Goal: Transaction & Acquisition: Purchase product/service

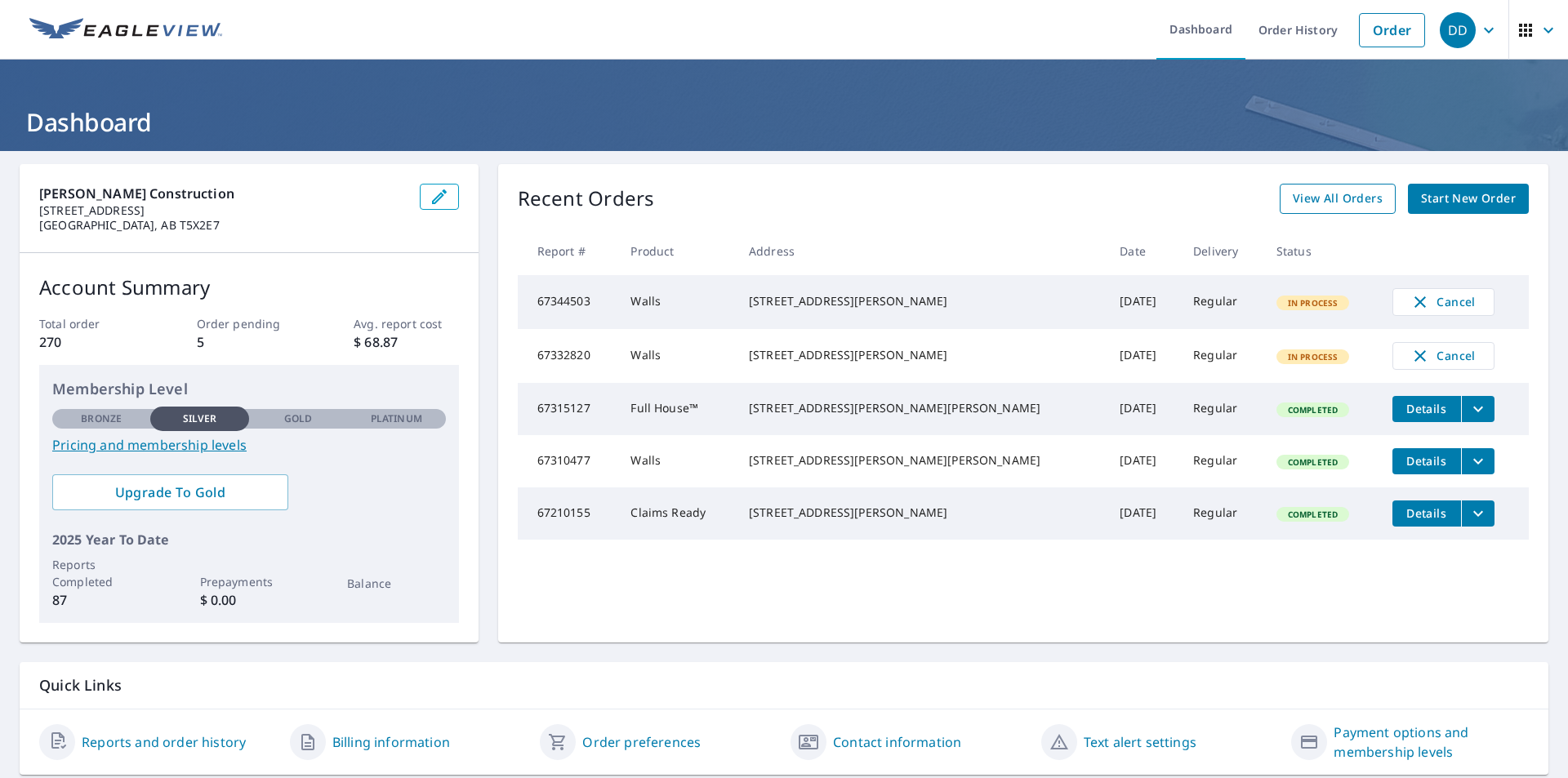
click at [1346, 202] on span "View All Orders" at bounding box center [1338, 198] width 90 height 20
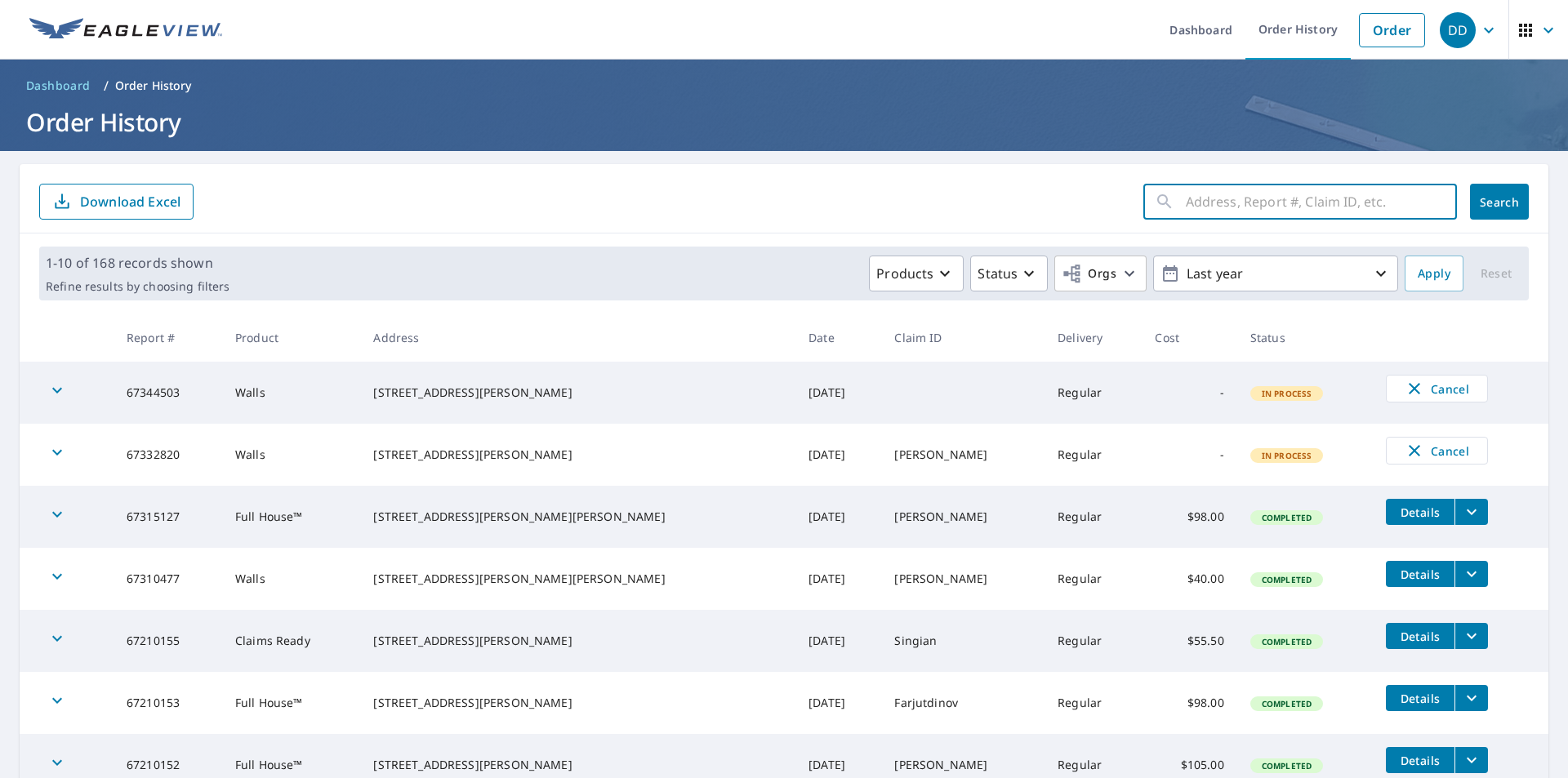
click at [1260, 198] on input "text" at bounding box center [1322, 202] width 271 height 46
type input "[STREET_ADDRESS]"
click at [1487, 205] on span "Search" at bounding box center [1499, 202] width 33 height 16
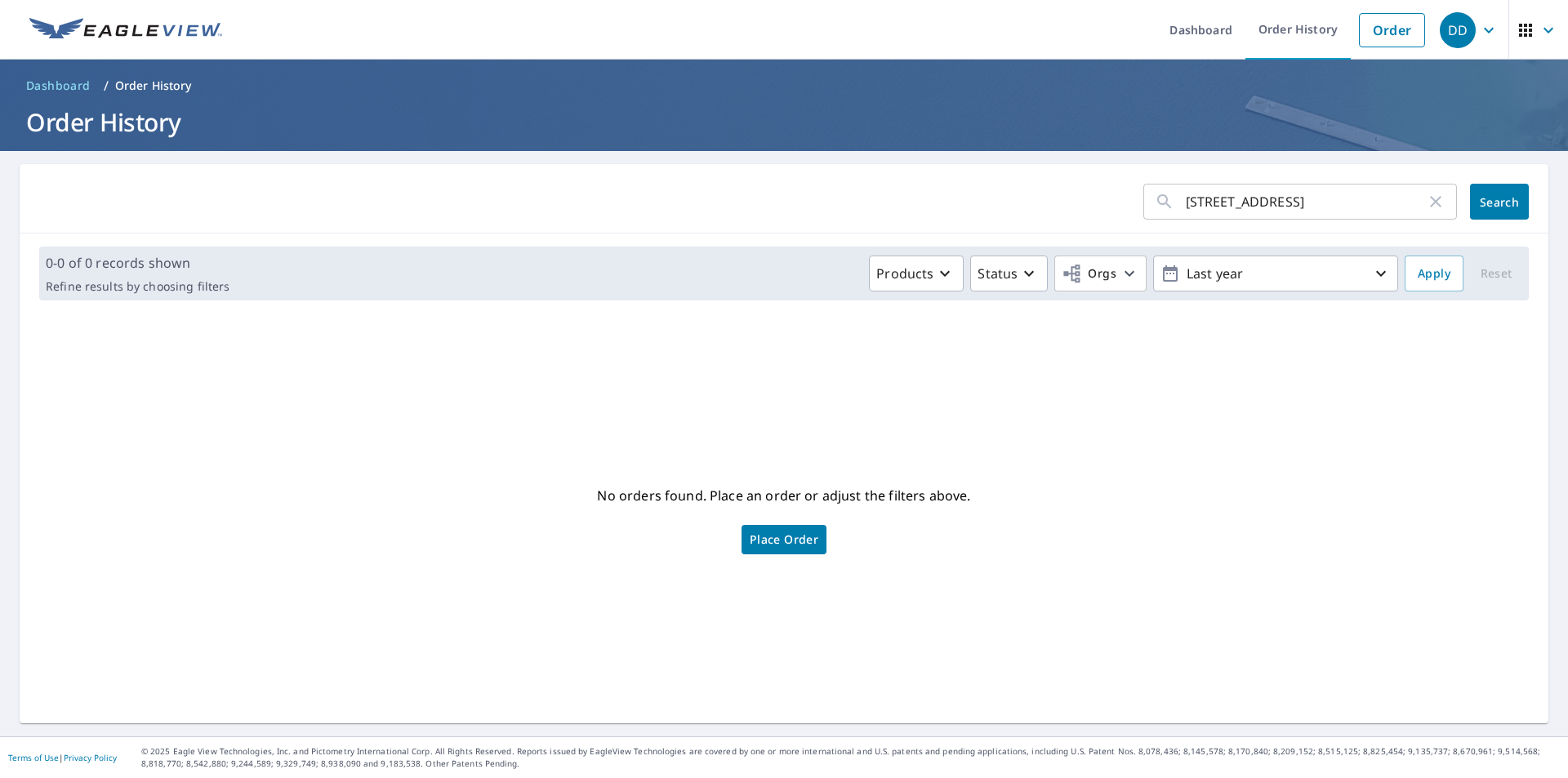
click at [886, 17] on ul "Dashboard Order History Order" at bounding box center [832, 29] width 1201 height 59
click at [887, 193] on form "[STREET_ADDRESS] ​ Search" at bounding box center [784, 201] width 1490 height 36
click at [1323, 199] on input "[STREET_ADDRESS]" at bounding box center [1306, 202] width 240 height 46
click at [949, 195] on form "[STREET_ADDRESS] ​ Search" at bounding box center [784, 201] width 1490 height 36
click at [1388, 35] on link "Order" at bounding box center [1392, 30] width 66 height 35
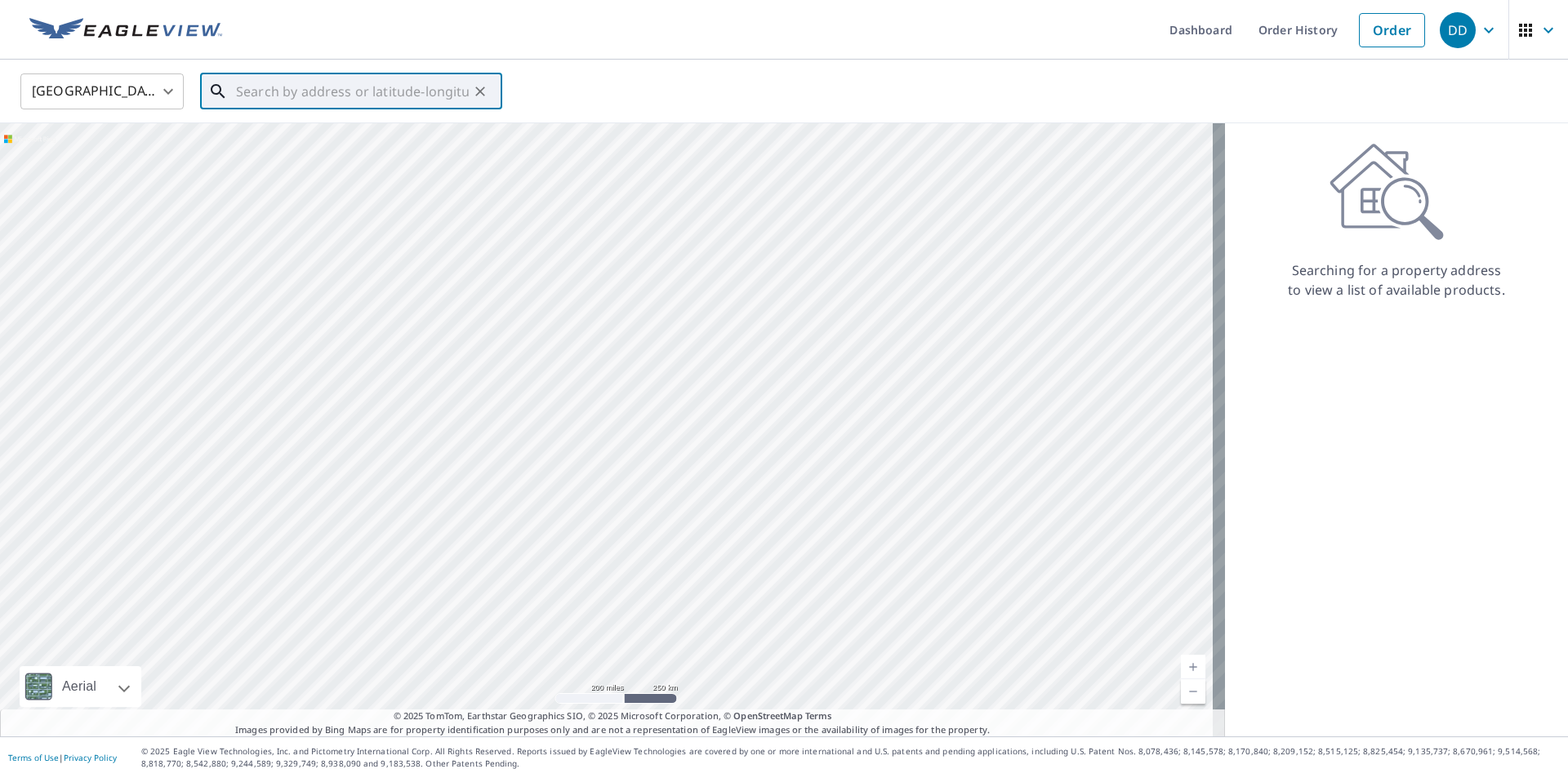
click at [302, 88] on input "text" at bounding box center [352, 91] width 233 height 46
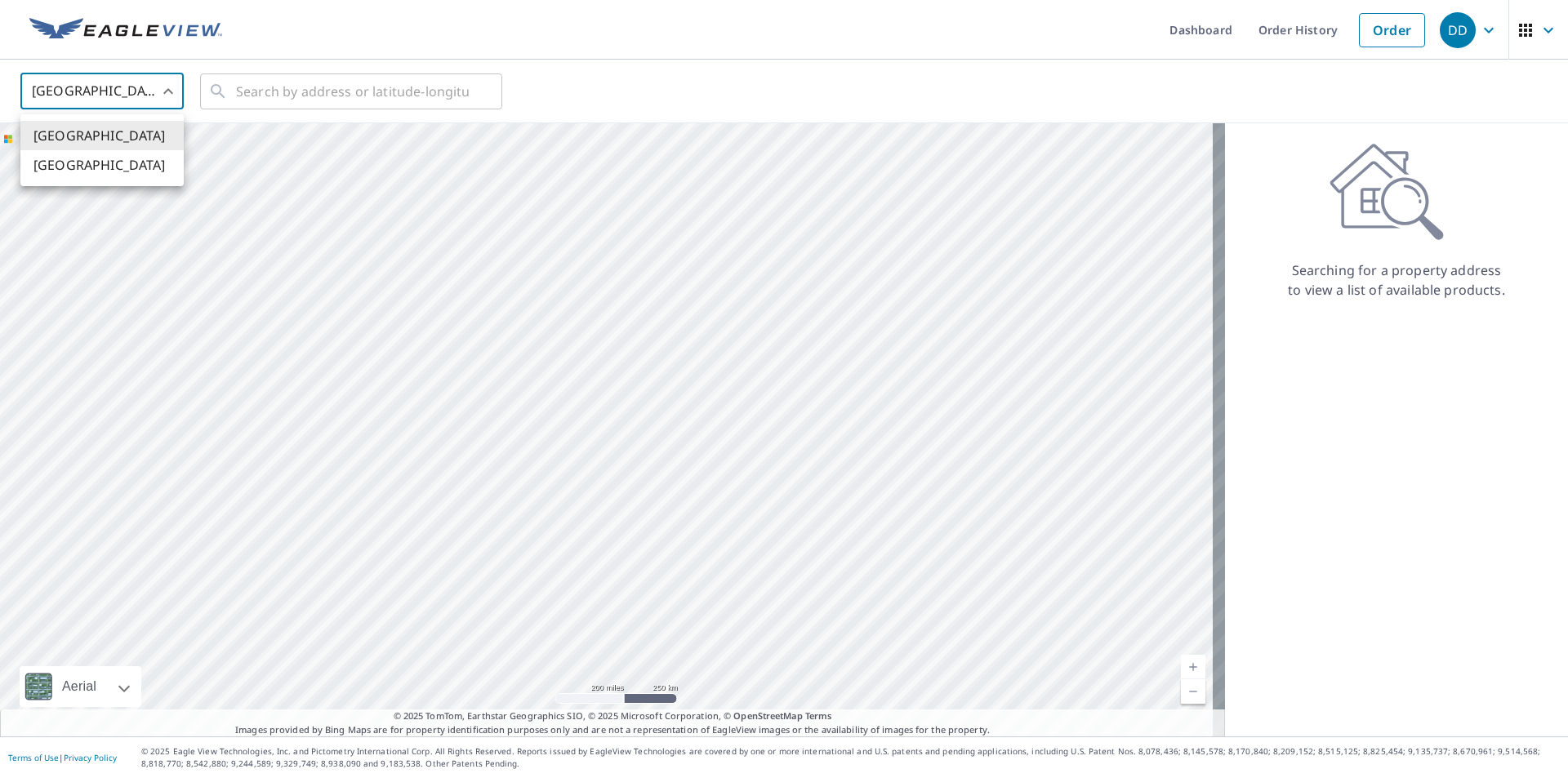
click at [173, 89] on body "DD DD Dashboard Order History Order DD United States US ​ ​ Aerial Road A stand…" at bounding box center [784, 389] width 1568 height 778
click at [120, 175] on li "[GEOGRAPHIC_DATA]" at bounding box center [102, 165] width 163 height 29
type input "CA"
click at [262, 89] on input "text" at bounding box center [352, 91] width 233 height 46
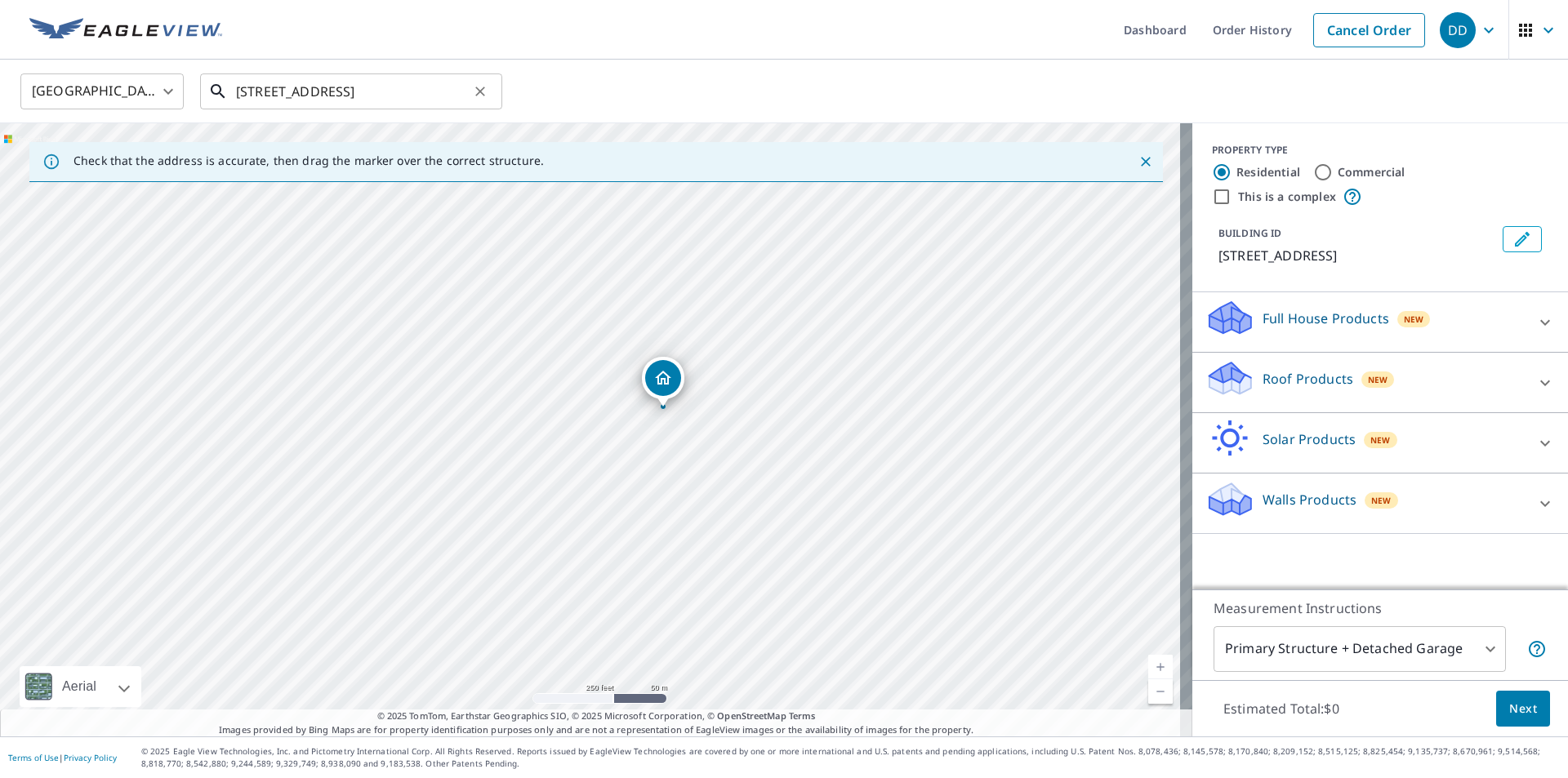
click at [360, 99] on input "[STREET_ADDRESS]" at bounding box center [352, 91] width 233 height 46
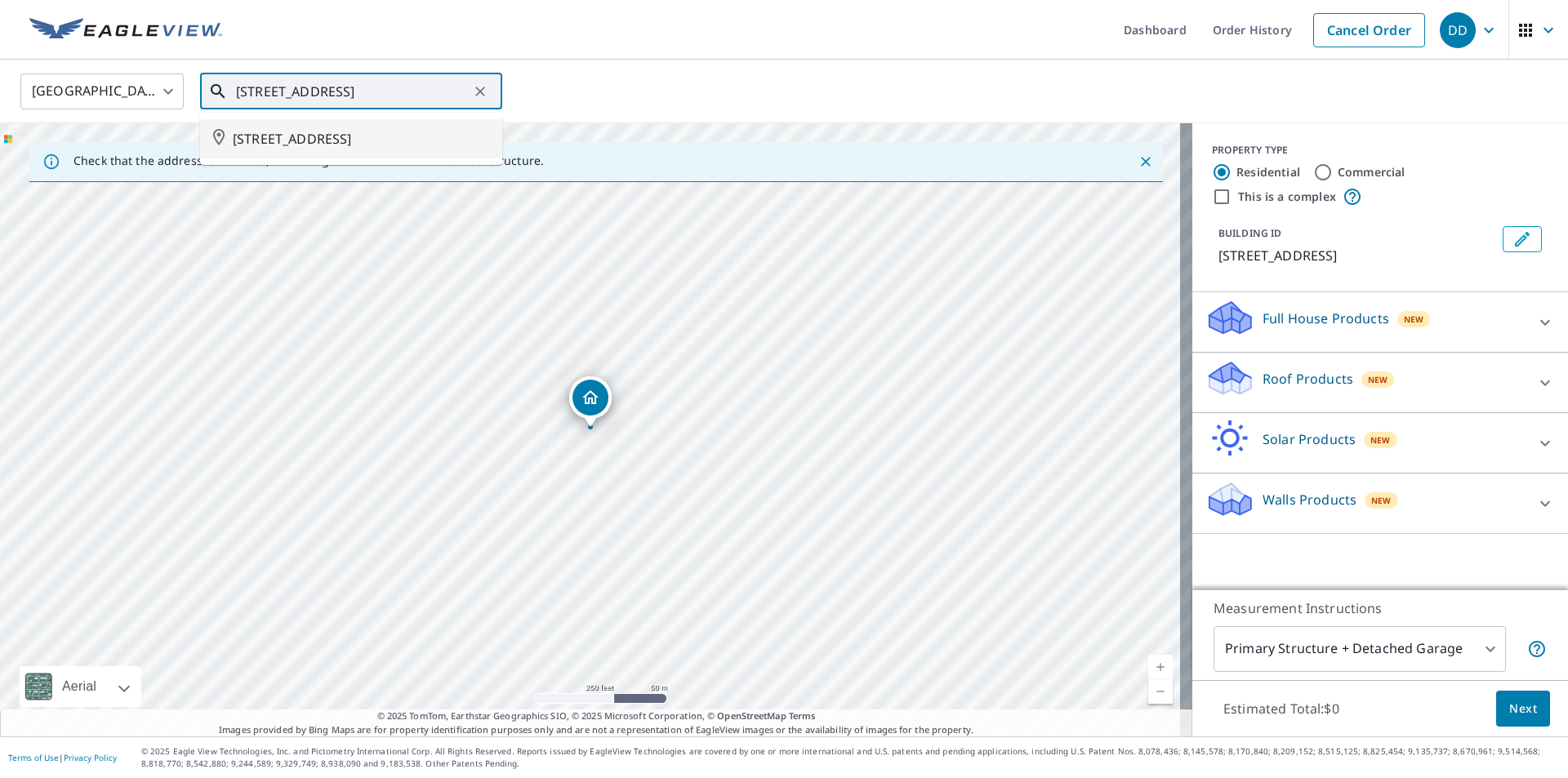
click at [311, 149] on span "[STREET_ADDRESS]" at bounding box center [361, 139] width 256 height 19
type input "[STREET_ADDRESS]"
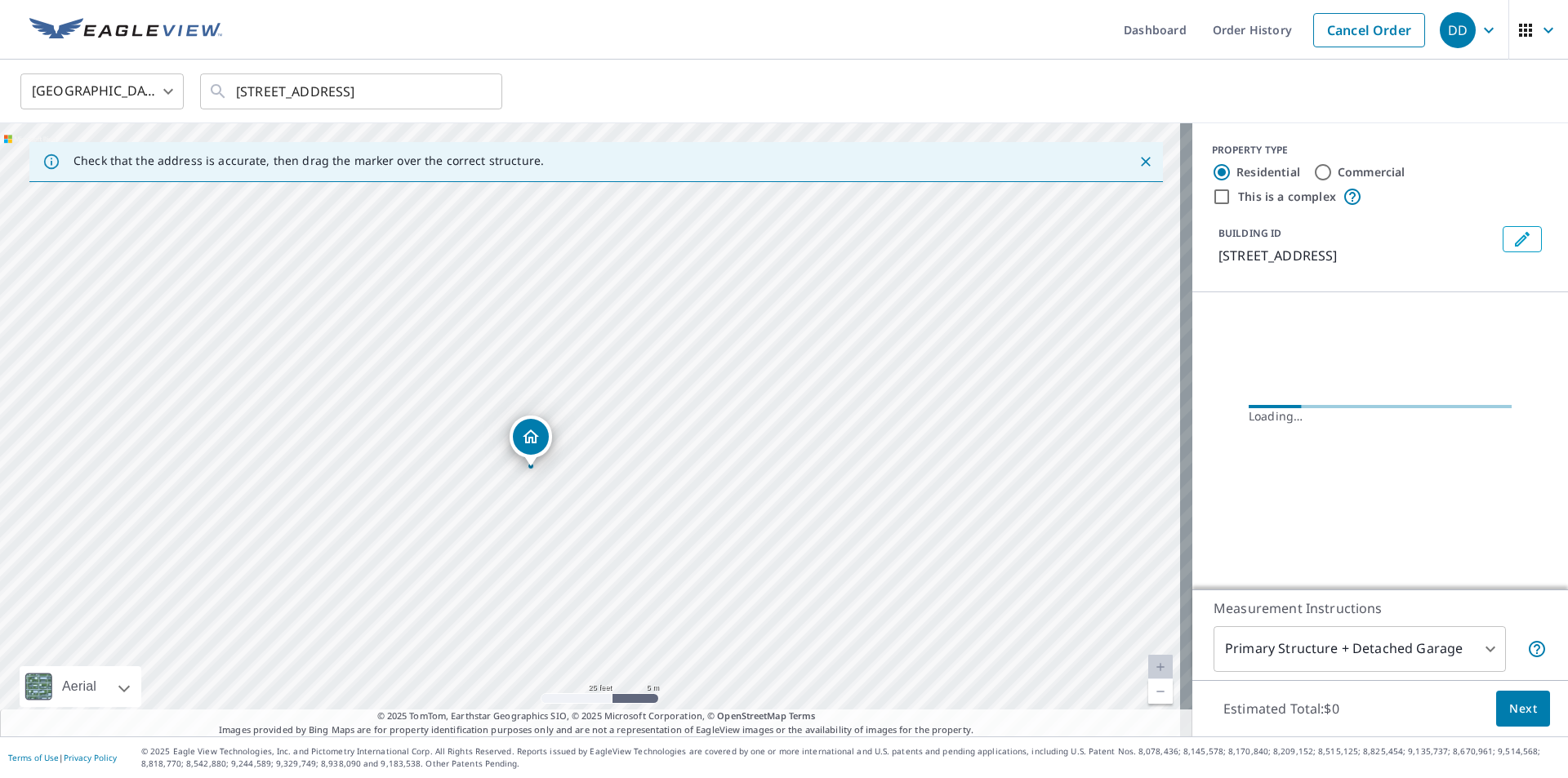
drag, startPoint x: 529, startPoint y: 447, endPoint x: 580, endPoint y: 400, distance: 69.4
click at [580, 400] on div "[STREET_ADDRESS]" at bounding box center [596, 430] width 1192 height 613
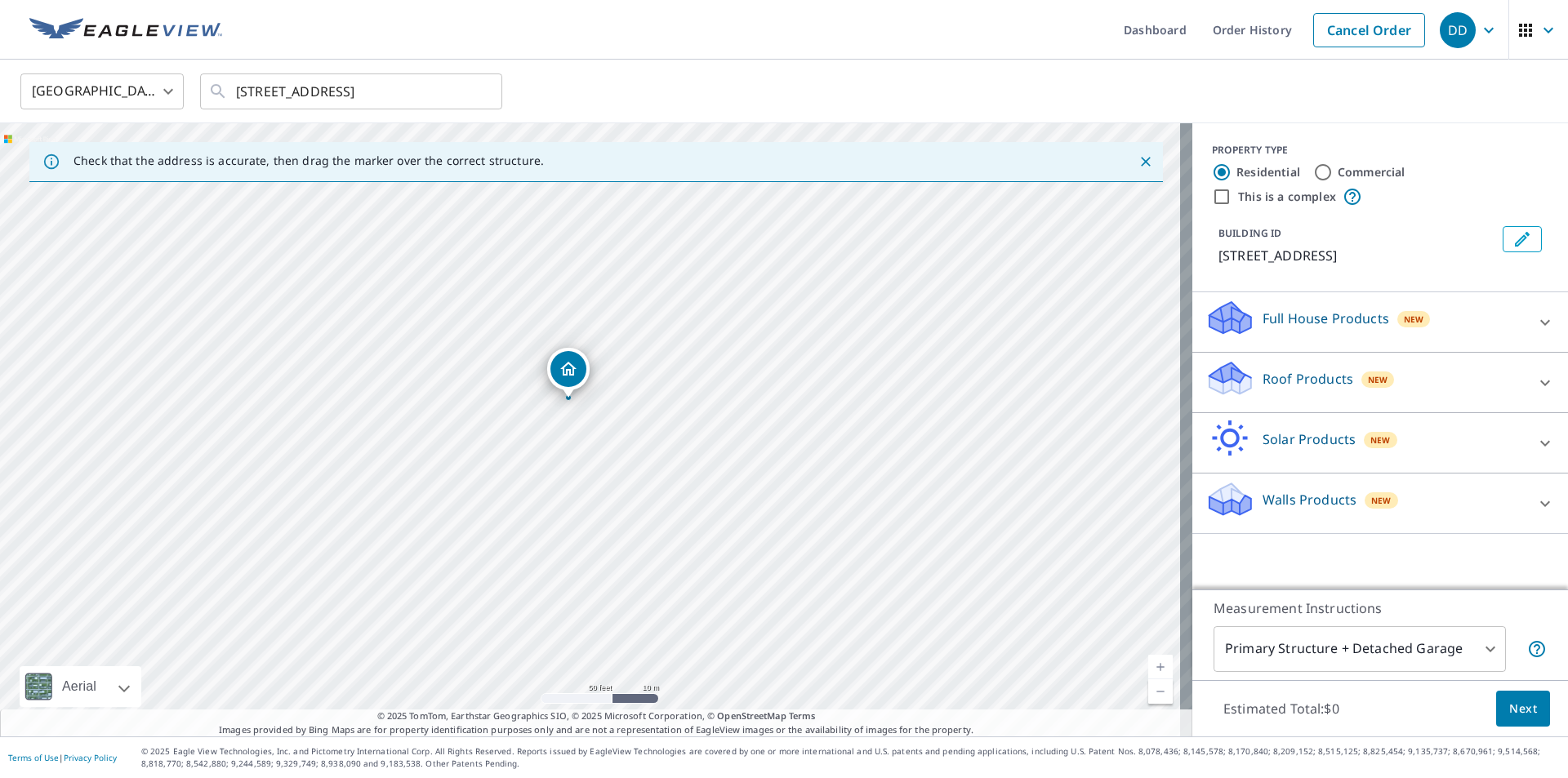
drag, startPoint x: 586, startPoint y: 379, endPoint x: 575, endPoint y: 372, distance: 13.0
click at [1318, 317] on p "Full House Products" at bounding box center [1326, 318] width 127 height 19
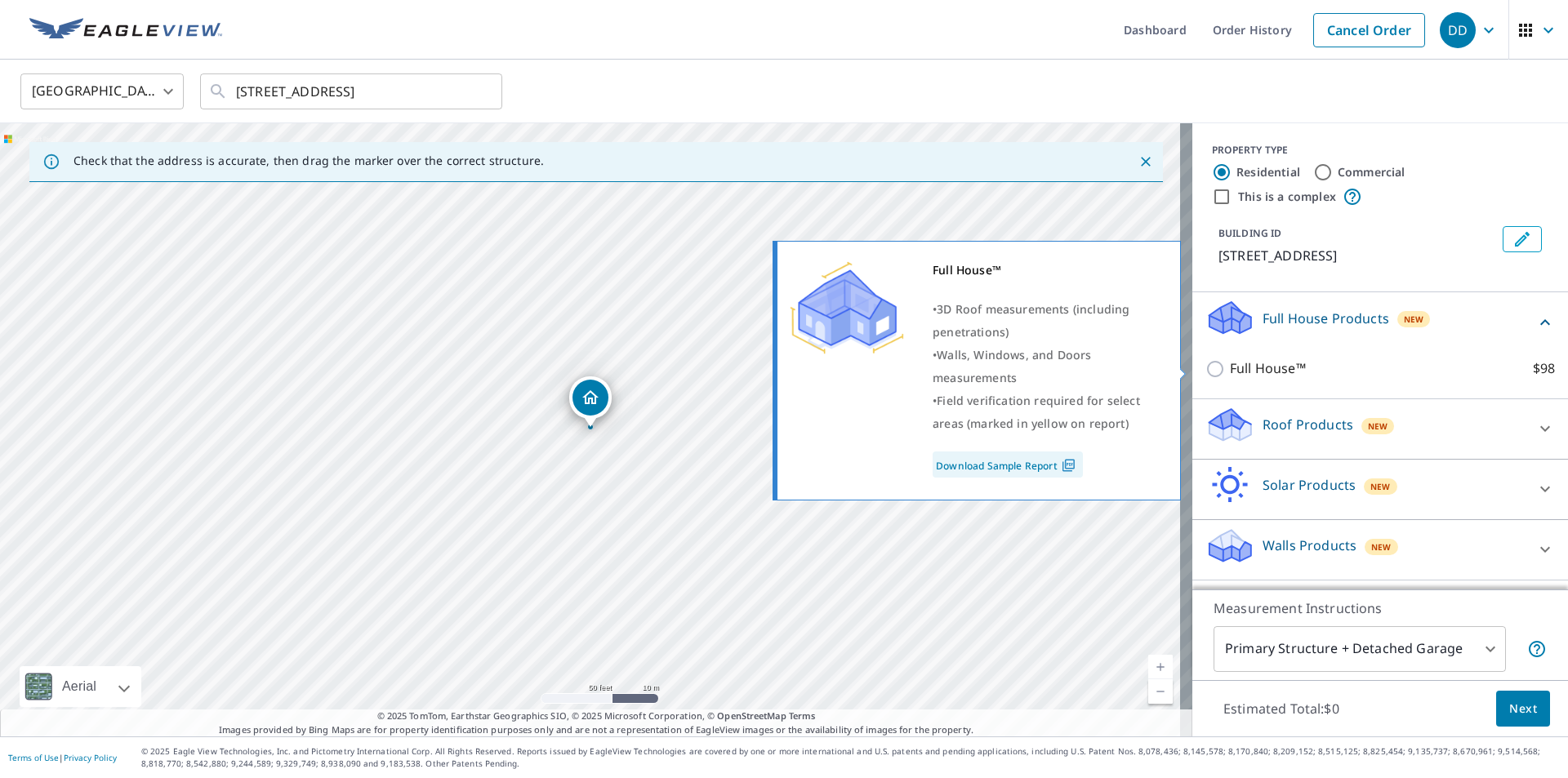
click at [1246, 365] on p "Full House™" at bounding box center [1268, 369] width 76 height 20
click at [1230, 365] on input "Full House™ $98" at bounding box center [1218, 369] width 25 height 19
checkbox input "true"
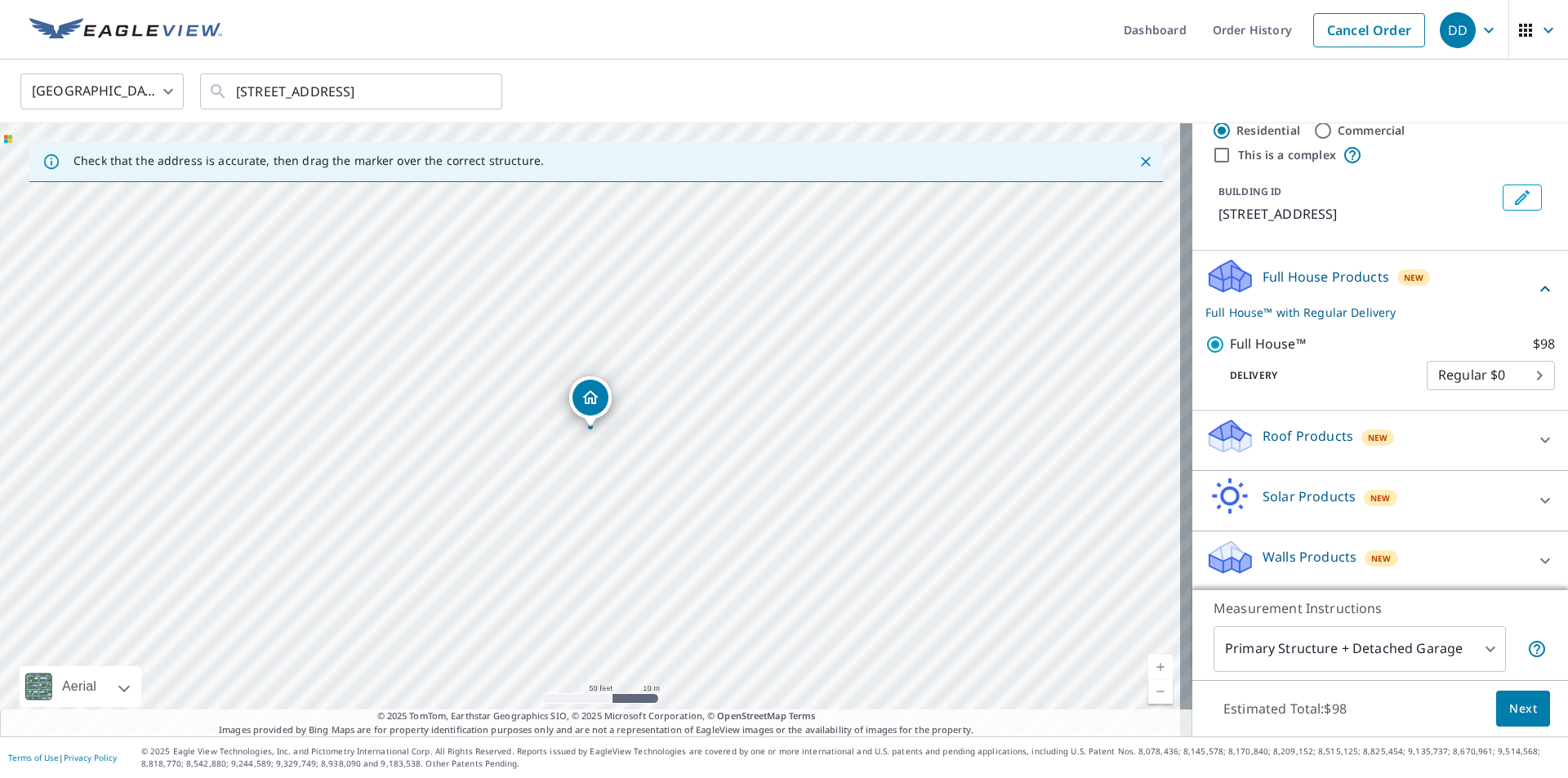
scroll to position [64, 0]
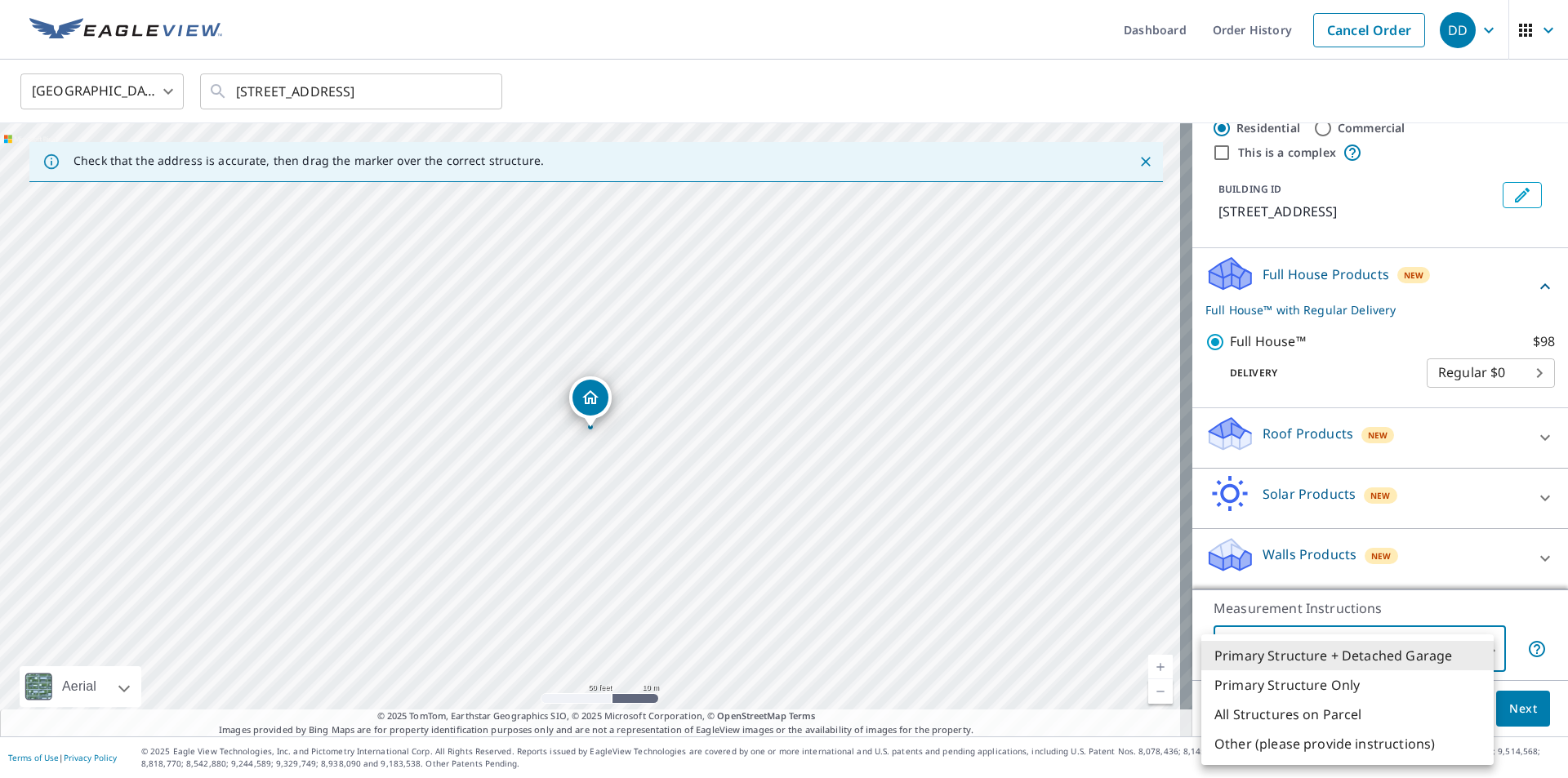
click at [1481, 650] on body "DD DD Dashboard Order History Cancel Order DD Canada CA ​ [STREET_ADDRESS] ​ Ch…" at bounding box center [784, 389] width 1568 height 778
click at [1329, 682] on li "Primary Structure Only" at bounding box center [1347, 685] width 293 height 29
type input "2"
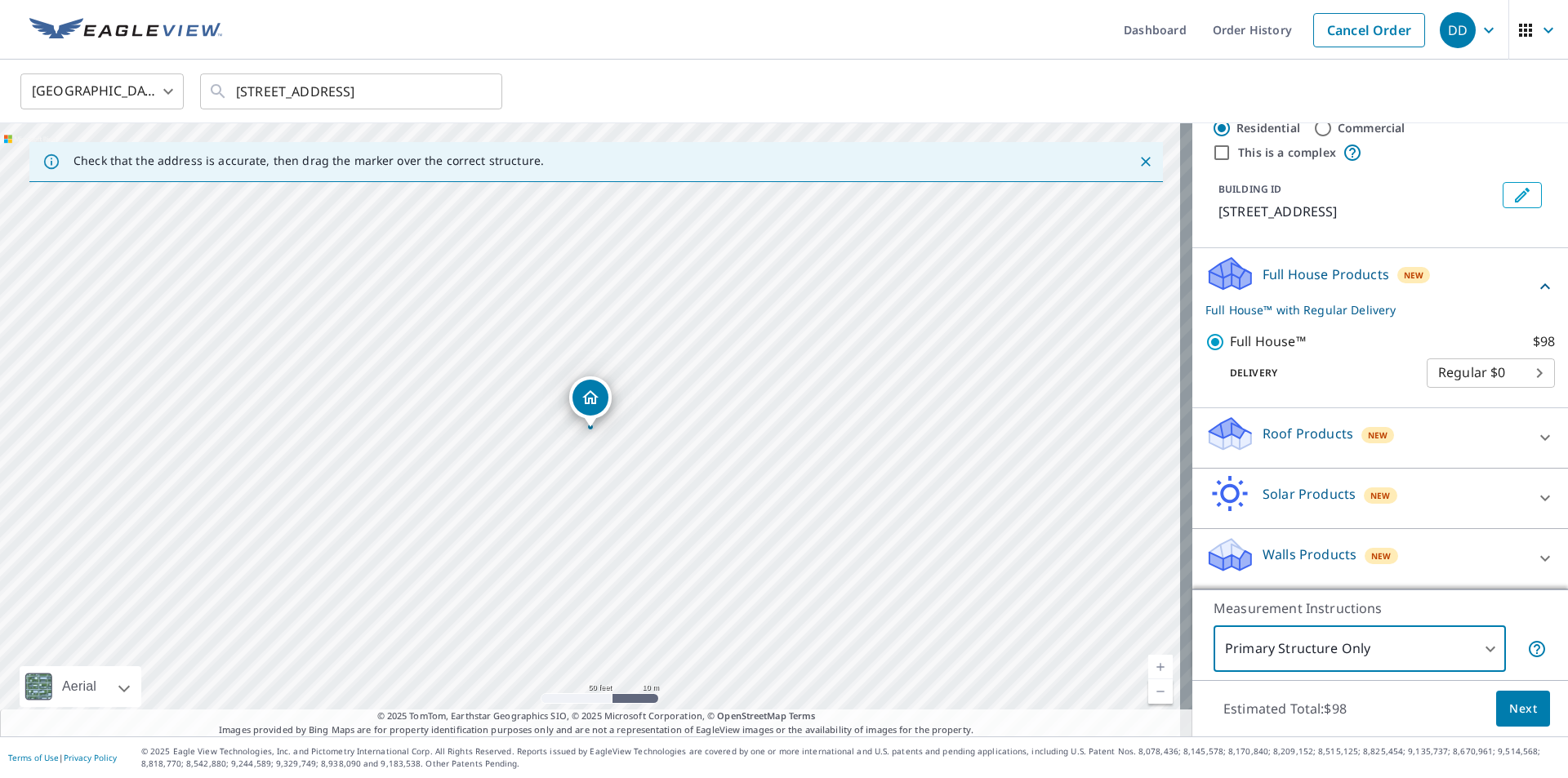
click at [1517, 704] on span "Next" at bounding box center [1523, 709] width 27 height 20
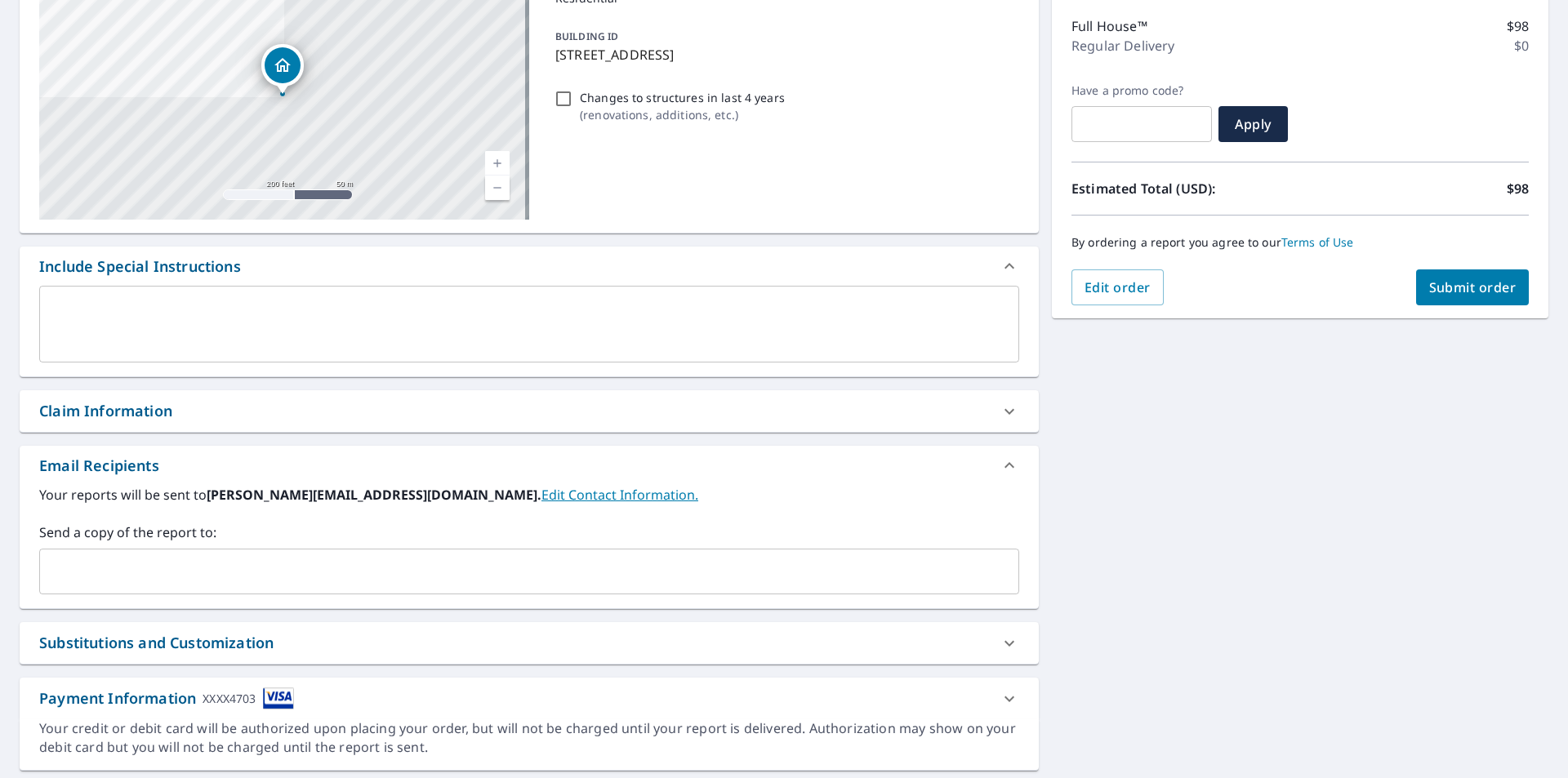
scroll to position [250, 0]
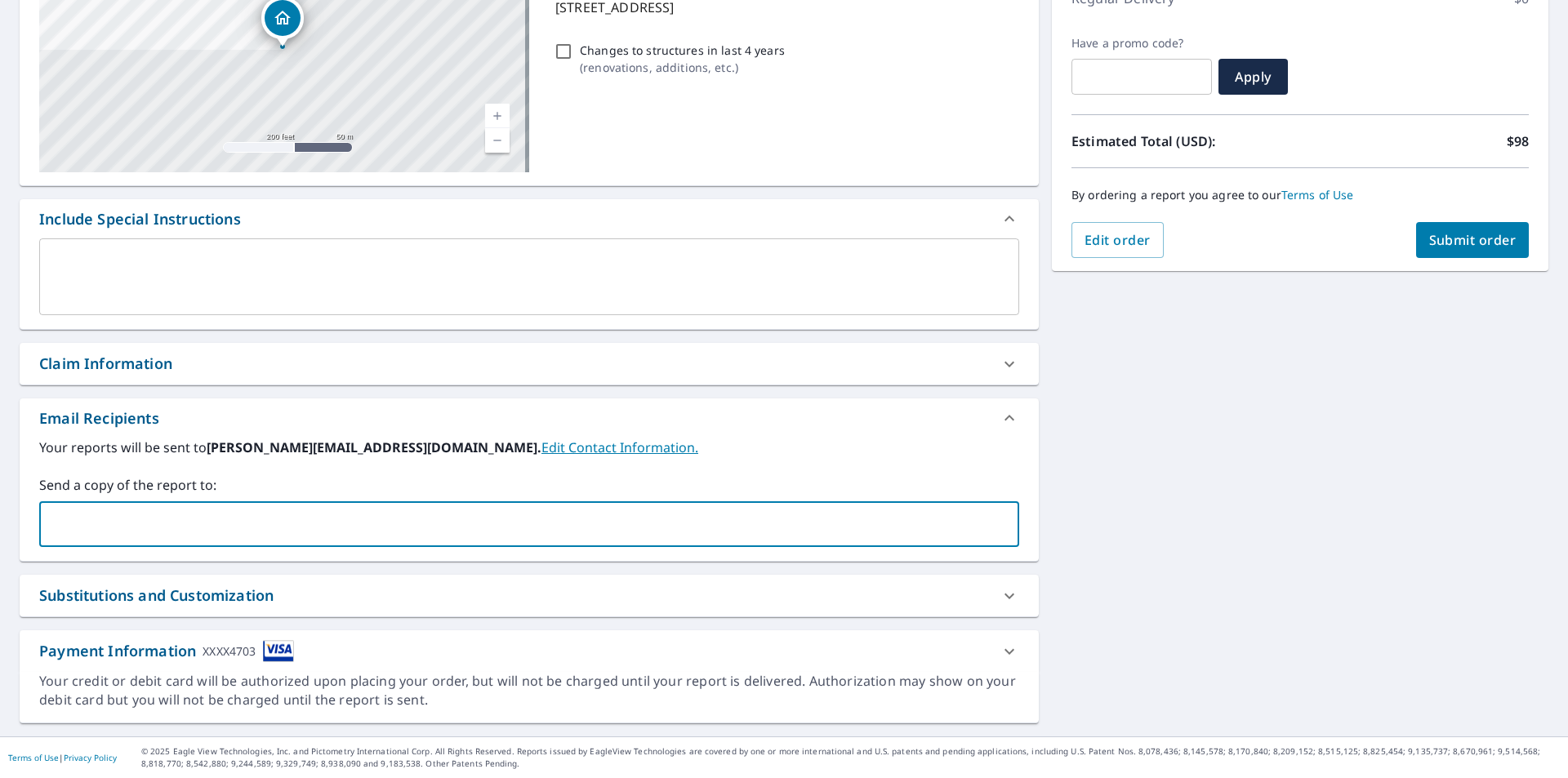
click at [187, 509] on input "text" at bounding box center [518, 524] width 941 height 31
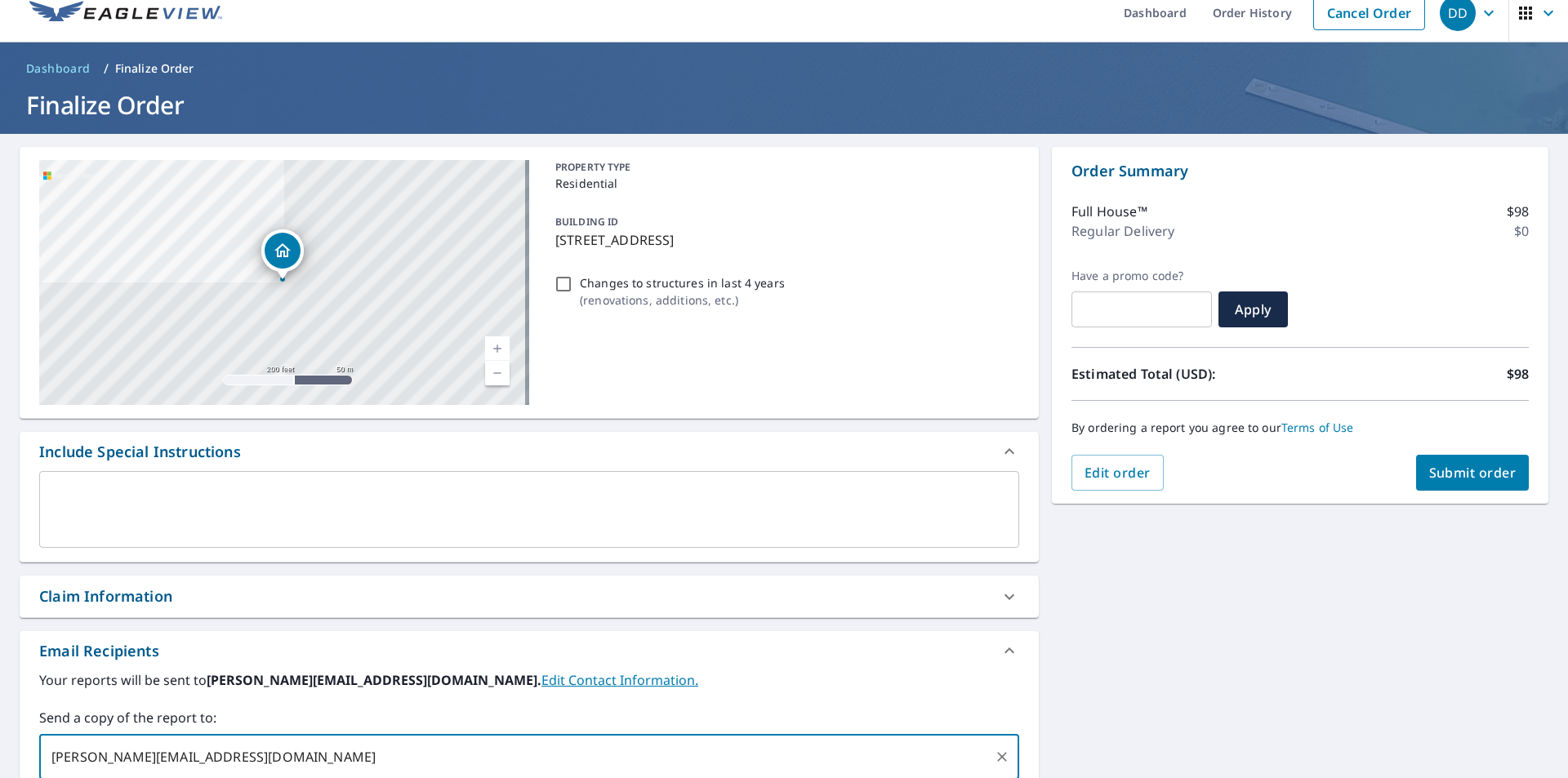
scroll to position [0, 0]
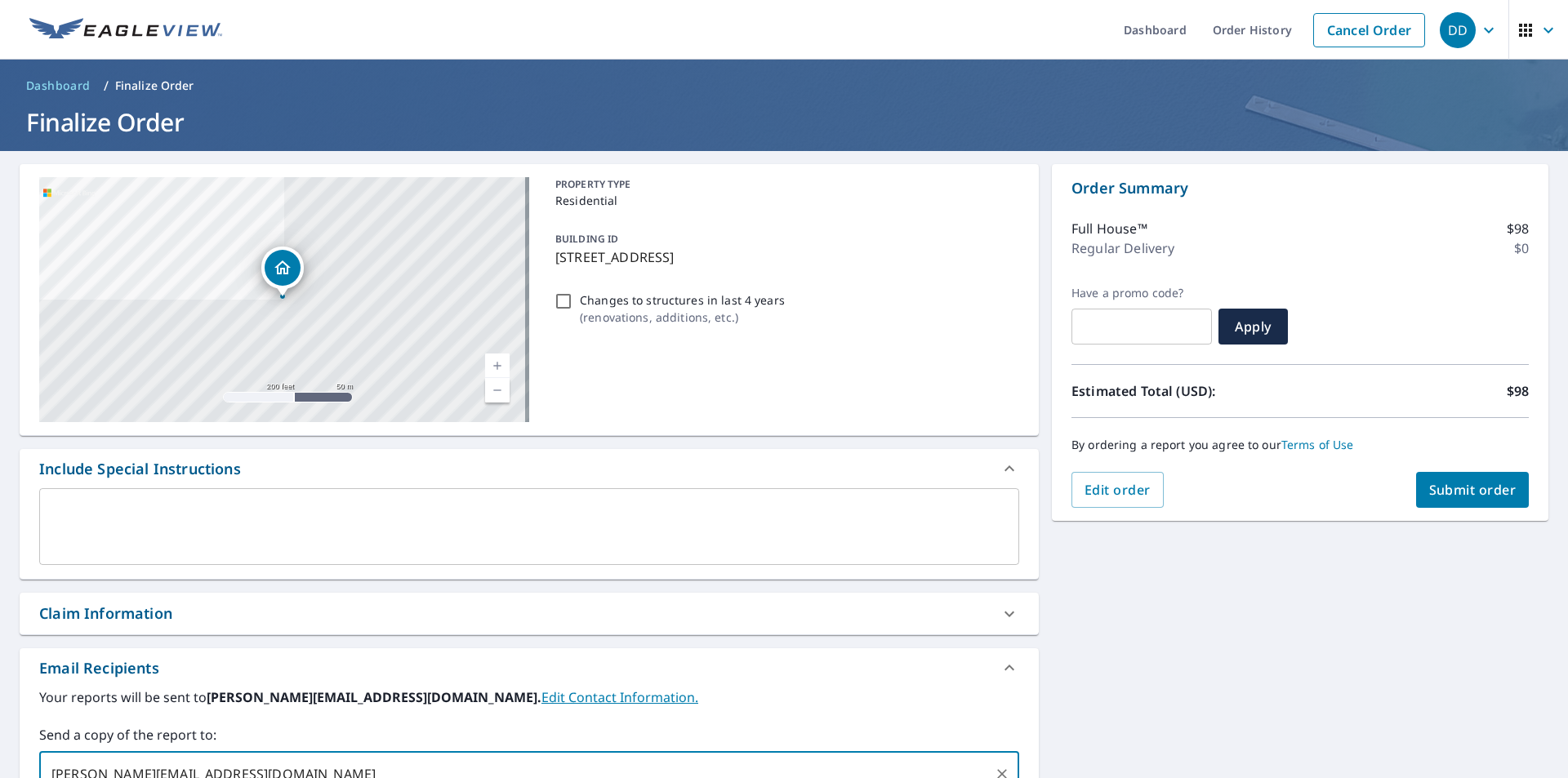
type input "[PERSON_NAME][EMAIL_ADDRESS][DOMAIN_NAME]"
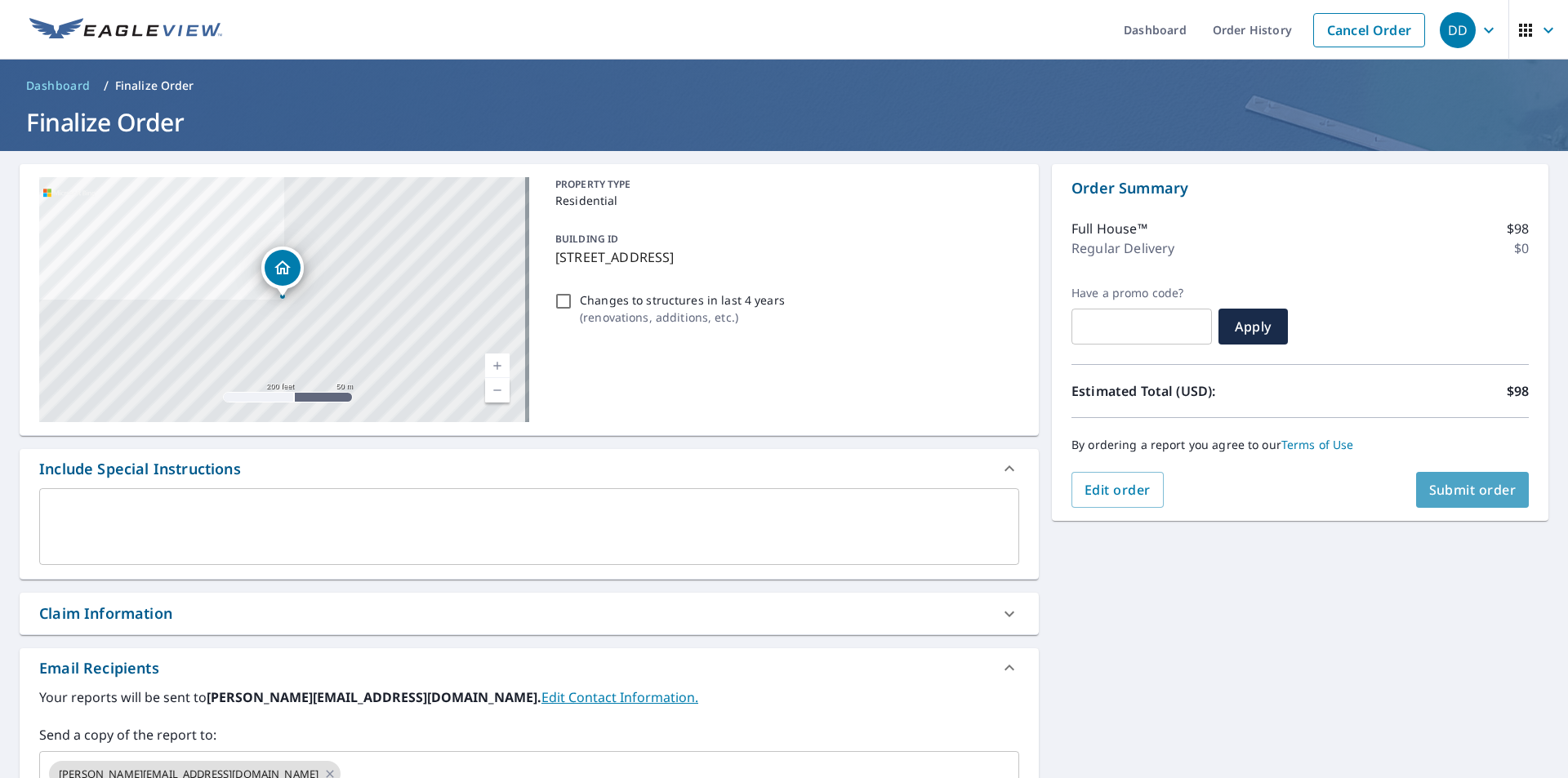
click at [1438, 485] on span "Submit order" at bounding box center [1473, 490] width 88 height 18
